Goal: Task Accomplishment & Management: Manage account settings

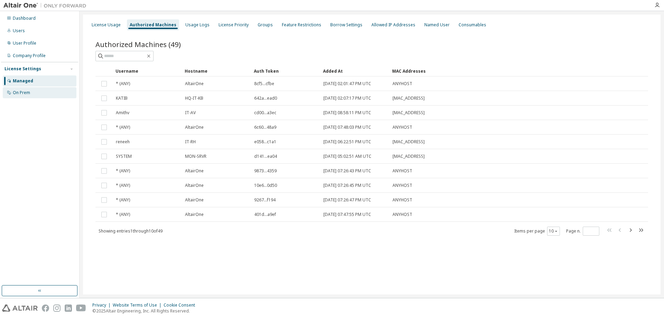
click at [28, 91] on div "On Prem" at bounding box center [21, 93] width 17 height 6
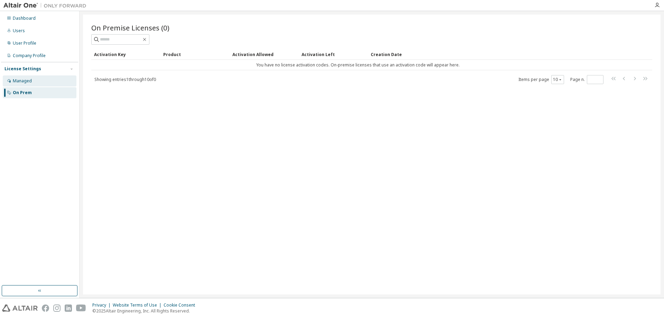
click at [28, 82] on div "Managed" at bounding box center [22, 81] width 19 height 6
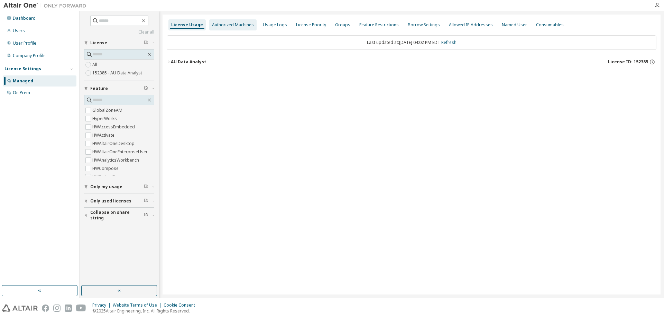
click at [219, 25] on div "Authorized Machines" at bounding box center [233, 25] width 42 height 6
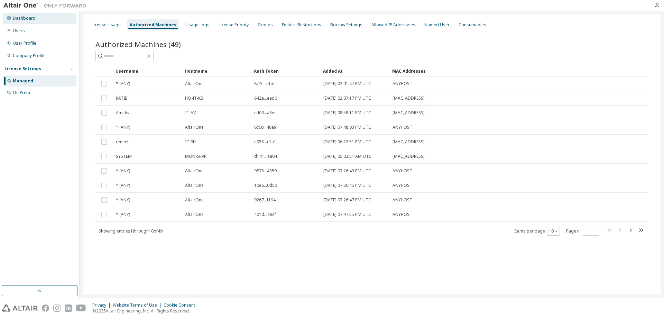
click at [28, 18] on div "Dashboard" at bounding box center [24, 19] width 23 height 6
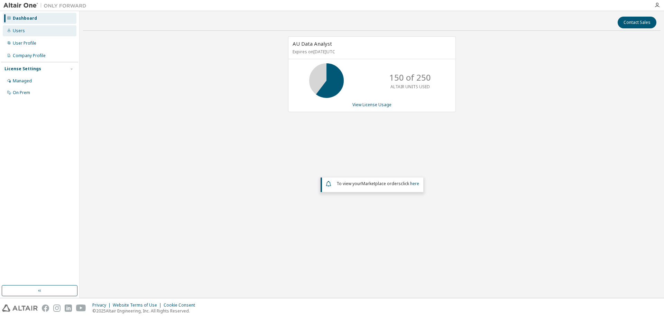
click at [26, 31] on div "Users" at bounding box center [40, 30] width 74 height 11
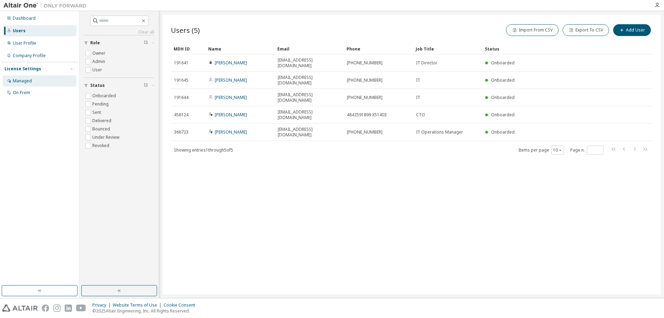
click at [17, 80] on div "Managed" at bounding box center [22, 81] width 19 height 6
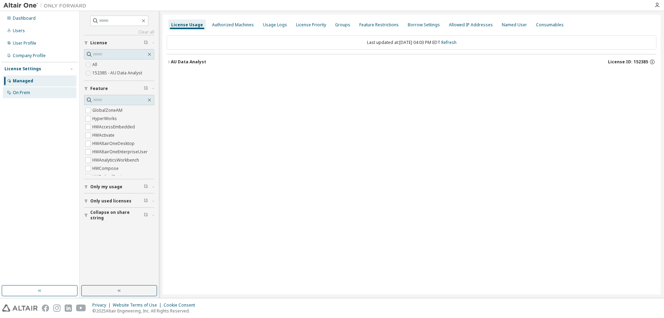
click at [17, 93] on div "On Prem" at bounding box center [21, 93] width 17 height 6
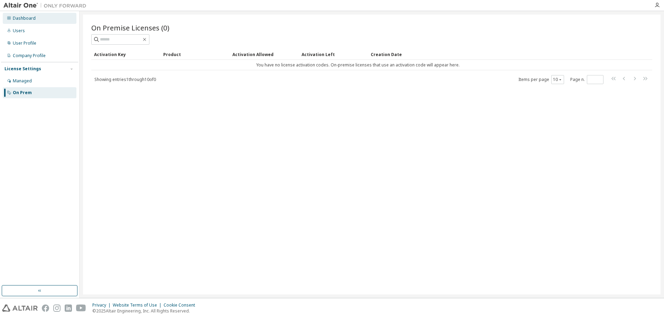
click at [18, 15] on div "Dashboard" at bounding box center [40, 18] width 74 height 11
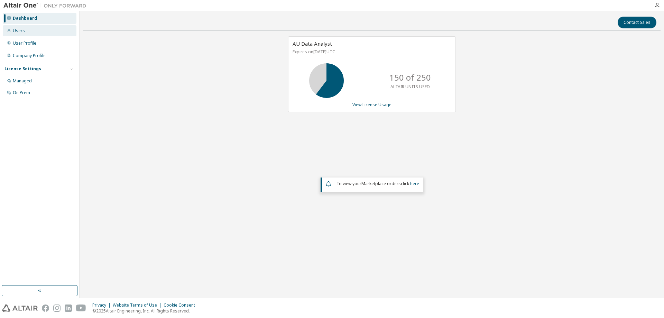
click at [17, 33] on div "Users" at bounding box center [19, 31] width 12 height 6
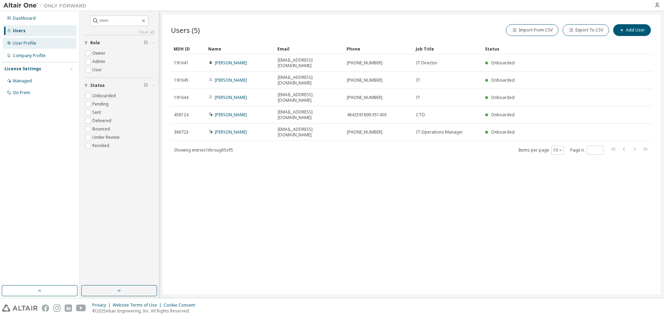
click at [16, 41] on div "User Profile" at bounding box center [25, 43] width 24 height 6
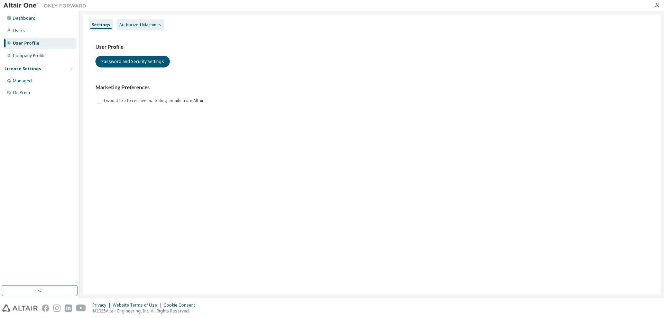
click at [133, 24] on div "Authorized Machines" at bounding box center [140, 25] width 42 height 6
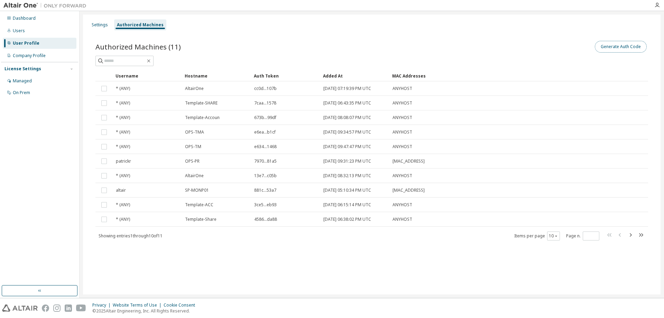
click at [626, 48] on button "Generate Auth Code" at bounding box center [621, 47] width 52 height 12
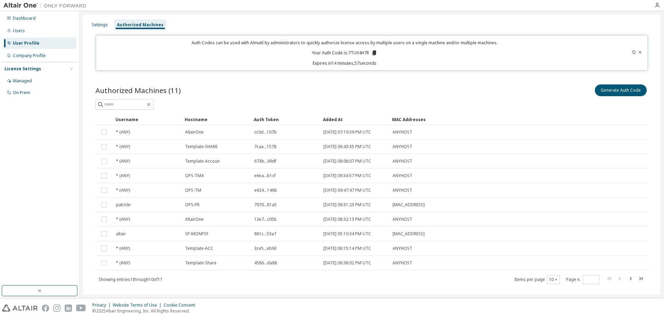
click at [373, 53] on icon at bounding box center [374, 52] width 4 height 5
